Goal: Navigation & Orientation: Find specific page/section

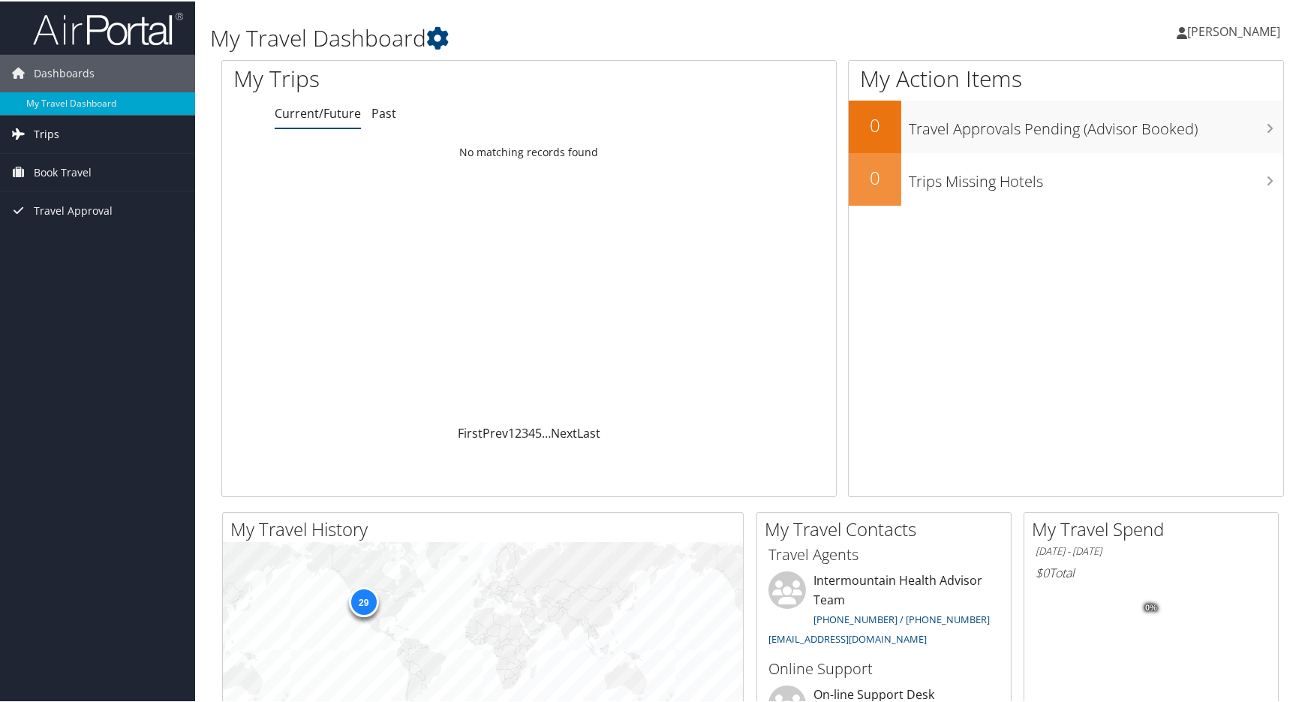
click at [77, 122] on link "Trips" at bounding box center [97, 133] width 195 height 38
click at [48, 128] on span "Trips" at bounding box center [47, 133] width 26 height 38
click at [44, 161] on link "Current/Future Trips" at bounding box center [97, 163] width 195 height 23
